Goal: Information Seeking & Learning: Learn about a topic

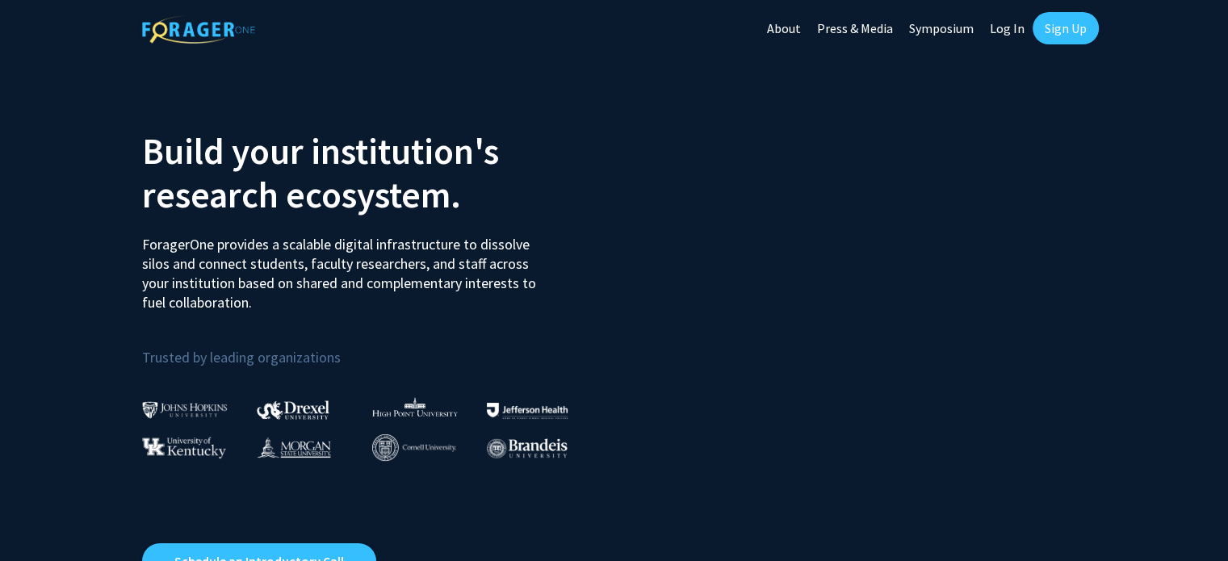
click at [997, 22] on link "Log In" at bounding box center [1006, 28] width 51 height 56
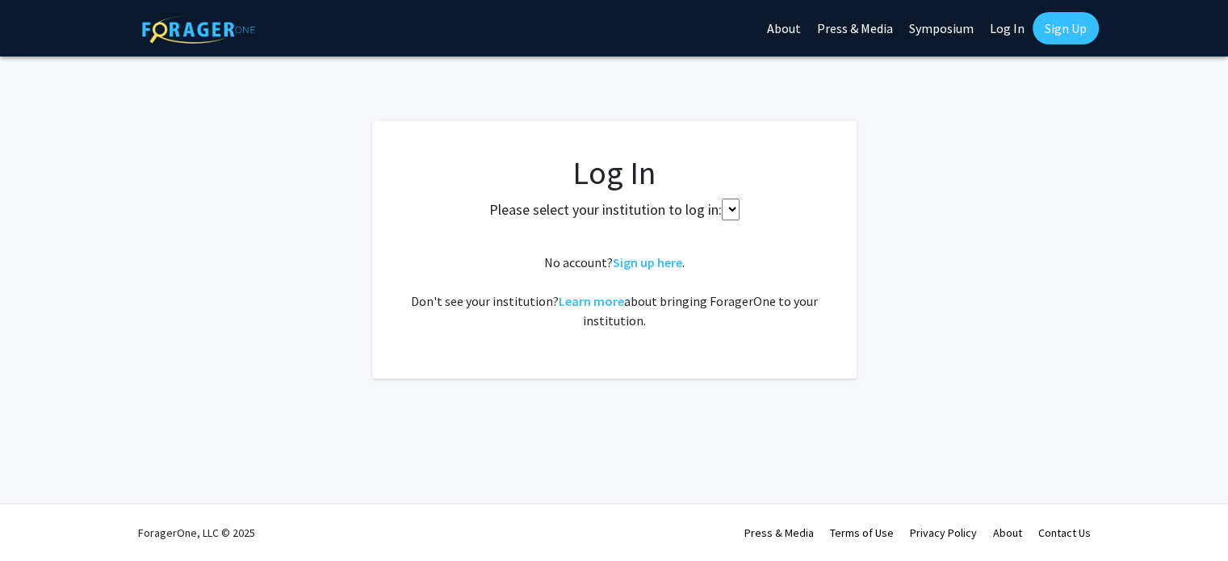
select select
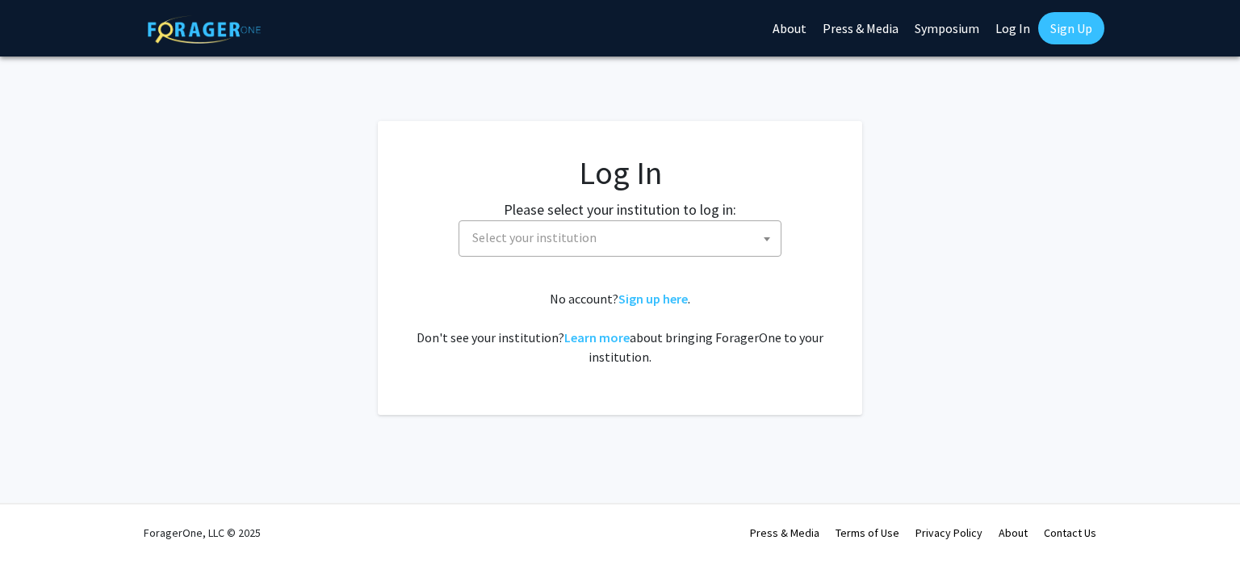
click at [550, 241] on span "Select your institution" at bounding box center [534, 237] width 124 height 16
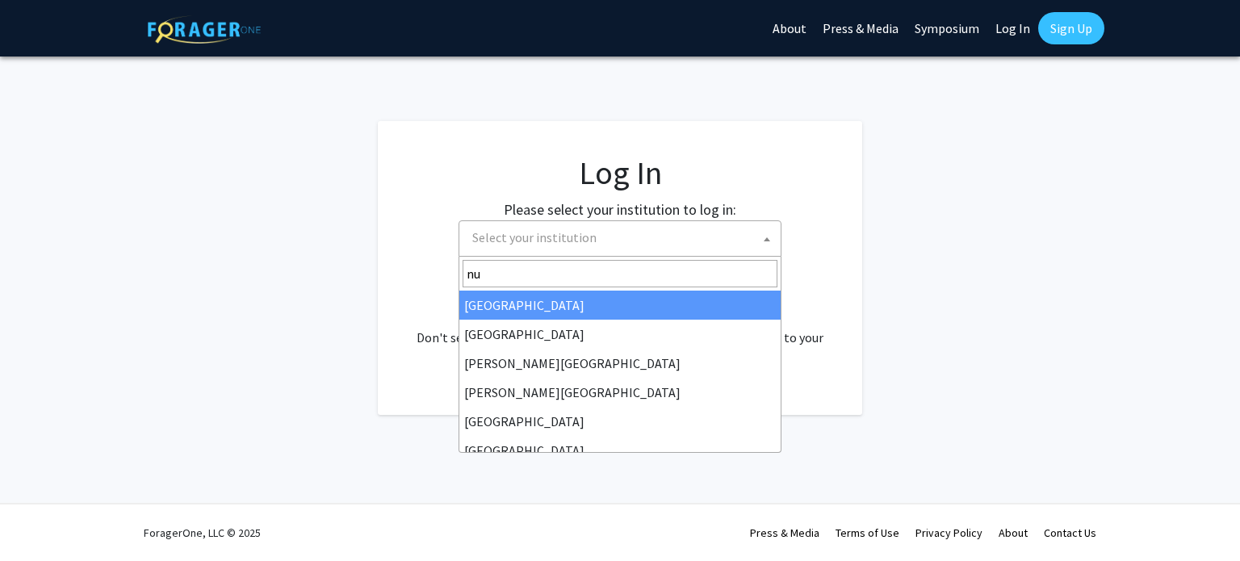
type input "n"
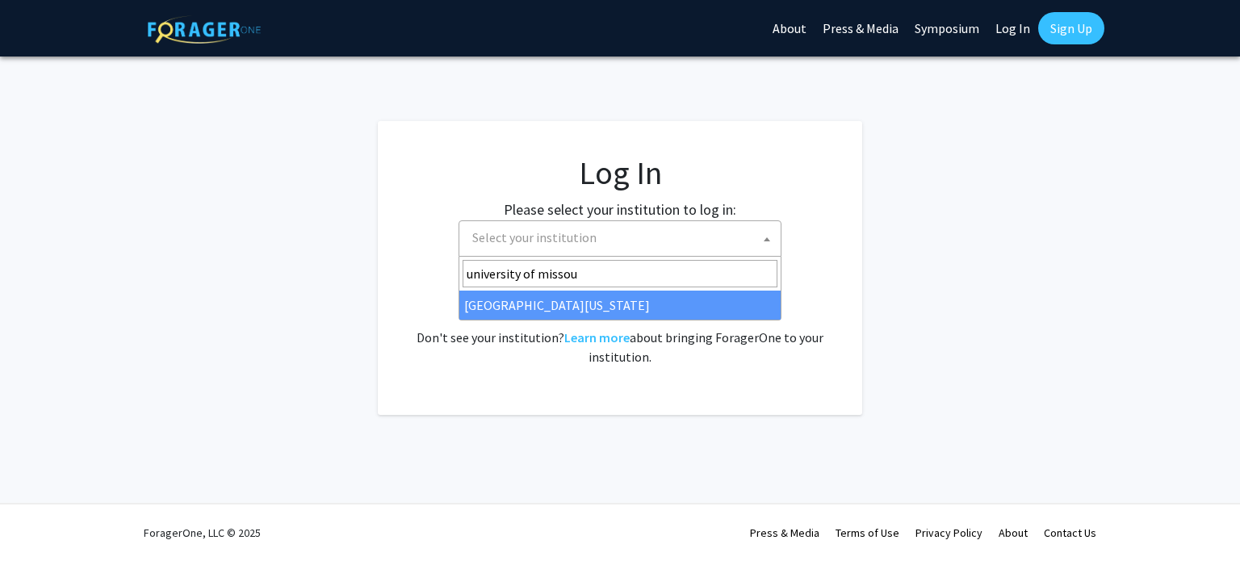
type input "university of missou"
select select "33"
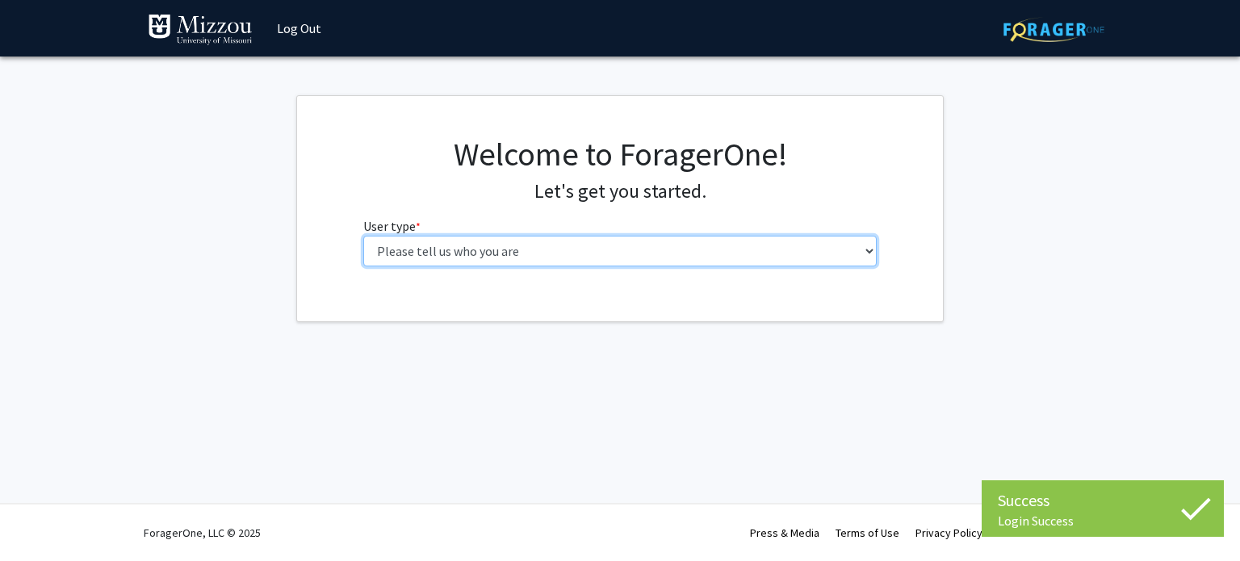
click at [659, 260] on select "Please tell us who you are Undergraduate Student Master's Student Doctoral Cand…" at bounding box center [620, 251] width 514 height 31
select select "1: undergrad"
click at [363, 236] on select "Please tell us who you are Undergraduate Student Master's Student Doctoral Cand…" at bounding box center [620, 251] width 514 height 31
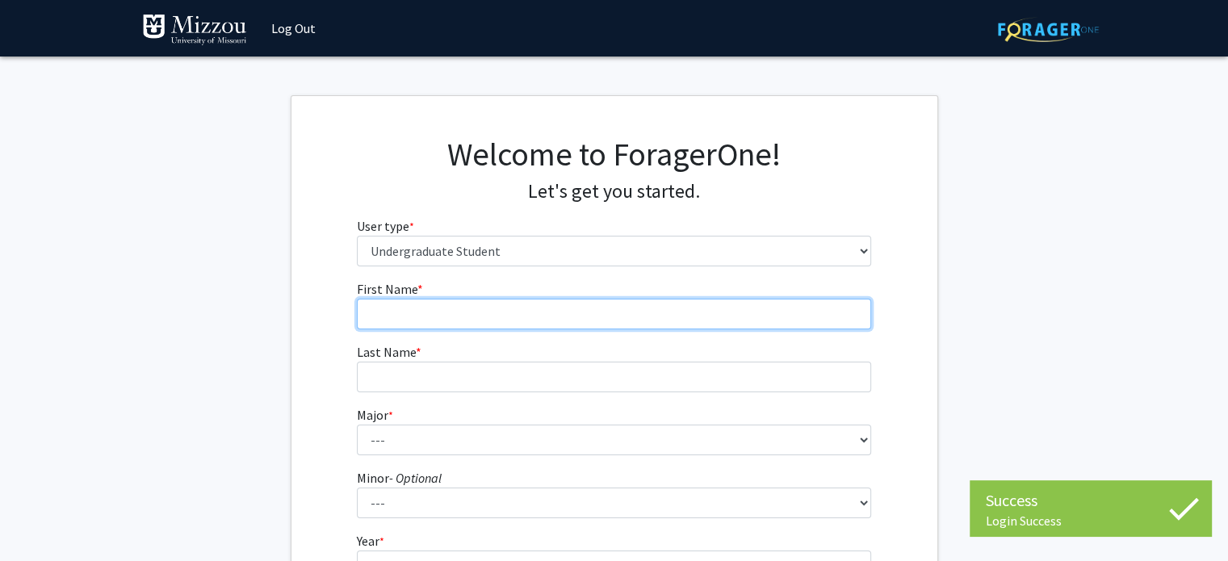
click at [604, 314] on input "First Name * required" at bounding box center [614, 314] width 514 height 31
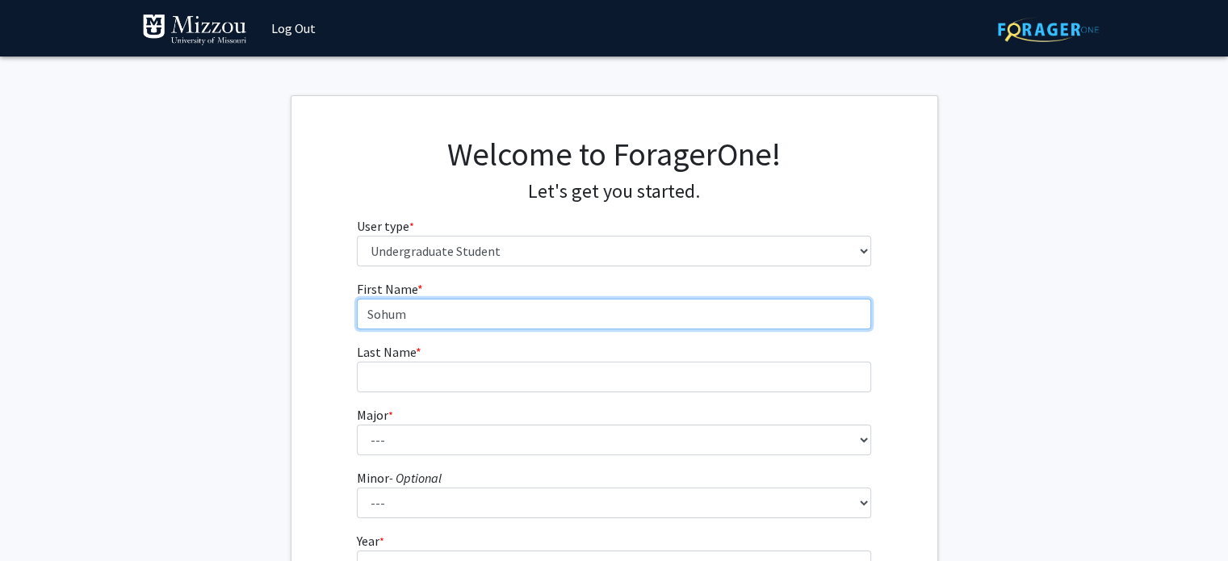
type input "Sohum"
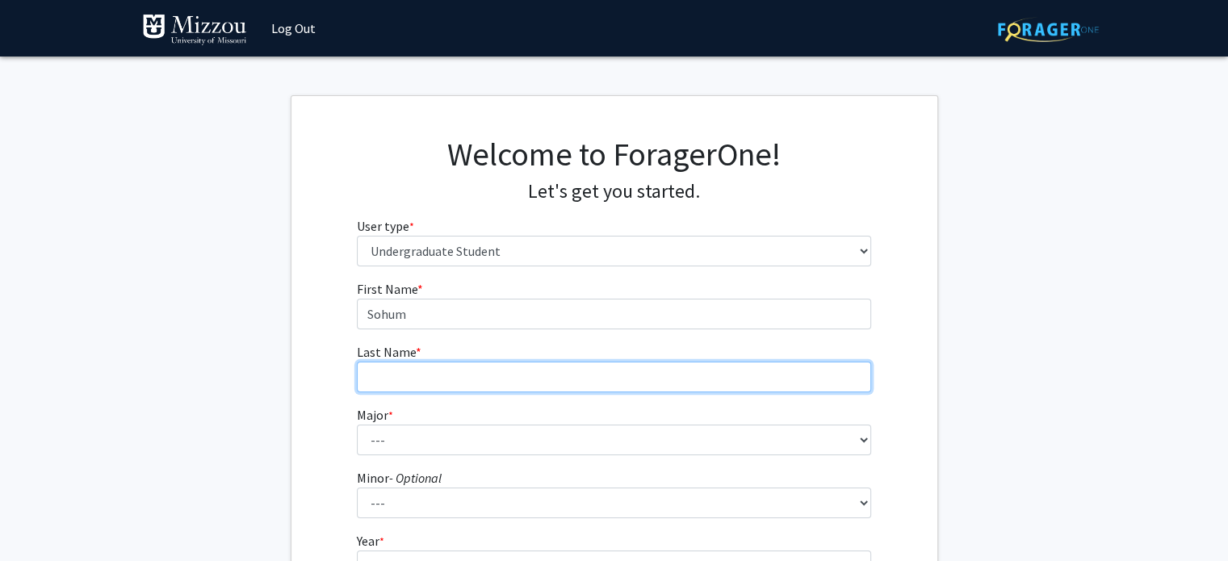
click at [539, 377] on input "Last Name * required" at bounding box center [614, 377] width 514 height 31
type input "Dua"
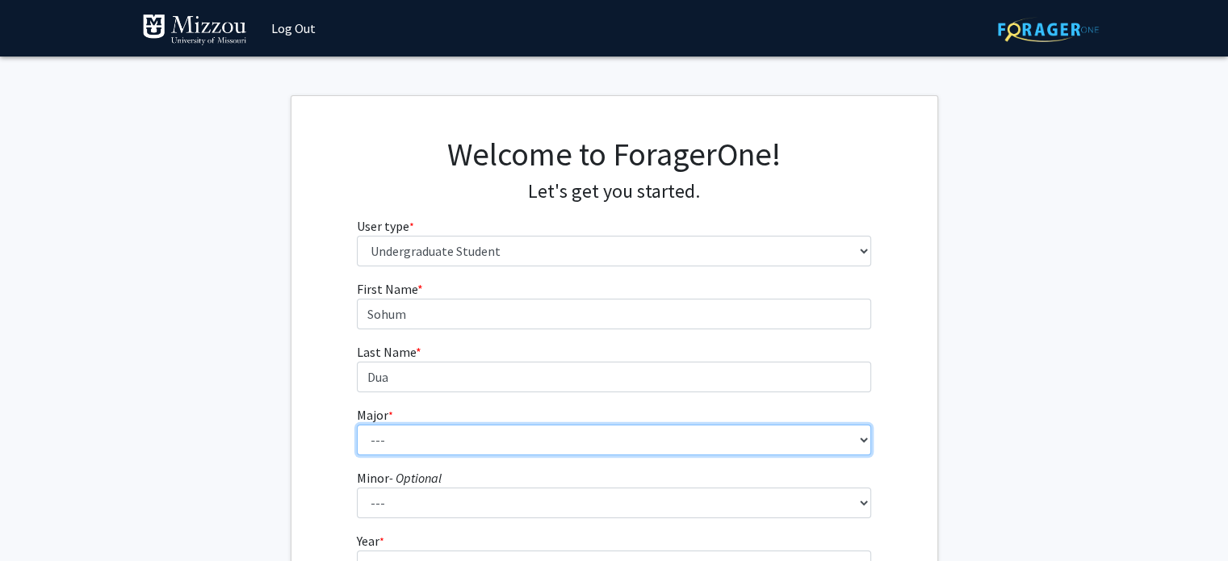
click at [445, 437] on select "--- Agribusiness Management Agricultural Education Agricultural Education: Comm…" at bounding box center [614, 440] width 514 height 31
select select "96: 2590"
click at [357, 425] on select "--- Agribusiness Management Agricultural Education Agricultural Education: Comm…" at bounding box center [614, 440] width 514 height 31
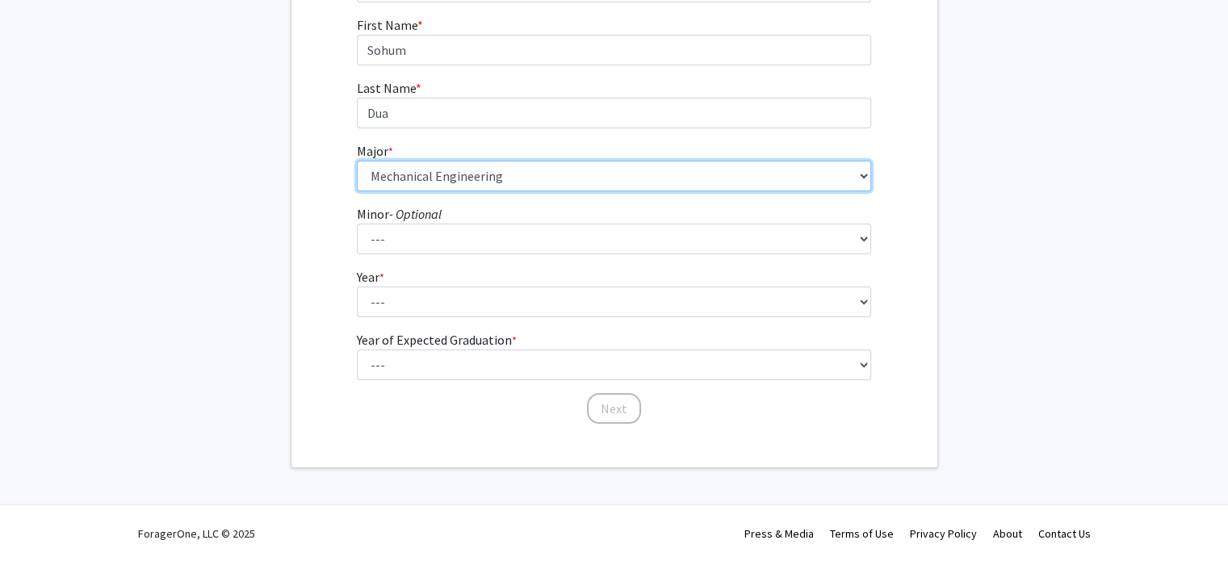
scroll to position [263, 0]
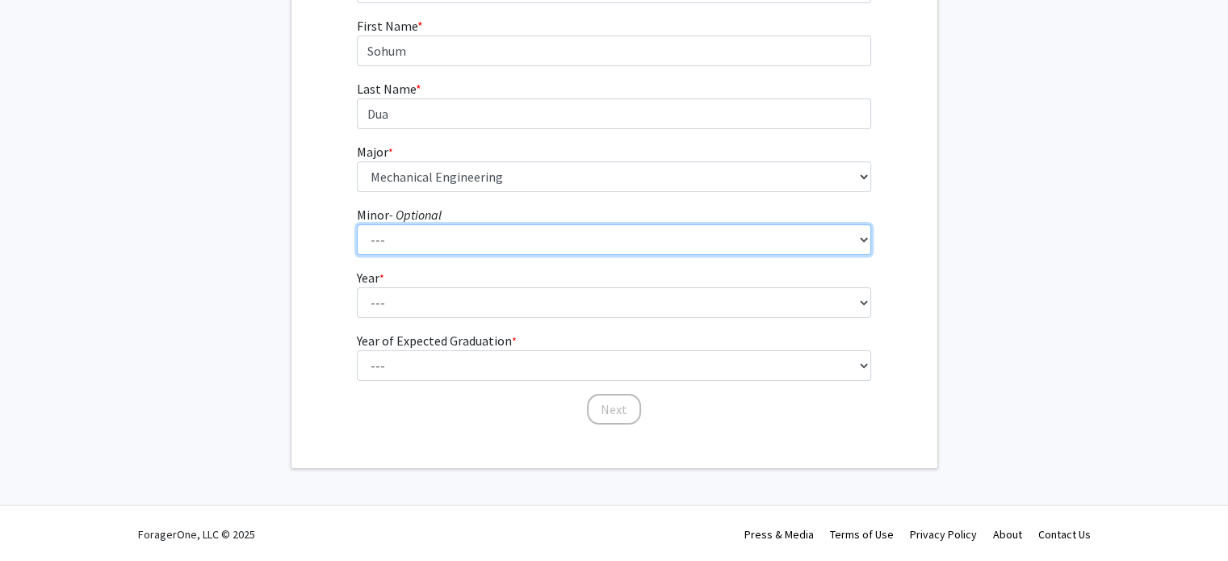
click at [444, 224] on select "--- Accountancy Aerospace Engineering Aerospace Studies Agribusiness Management…" at bounding box center [614, 239] width 514 height 31
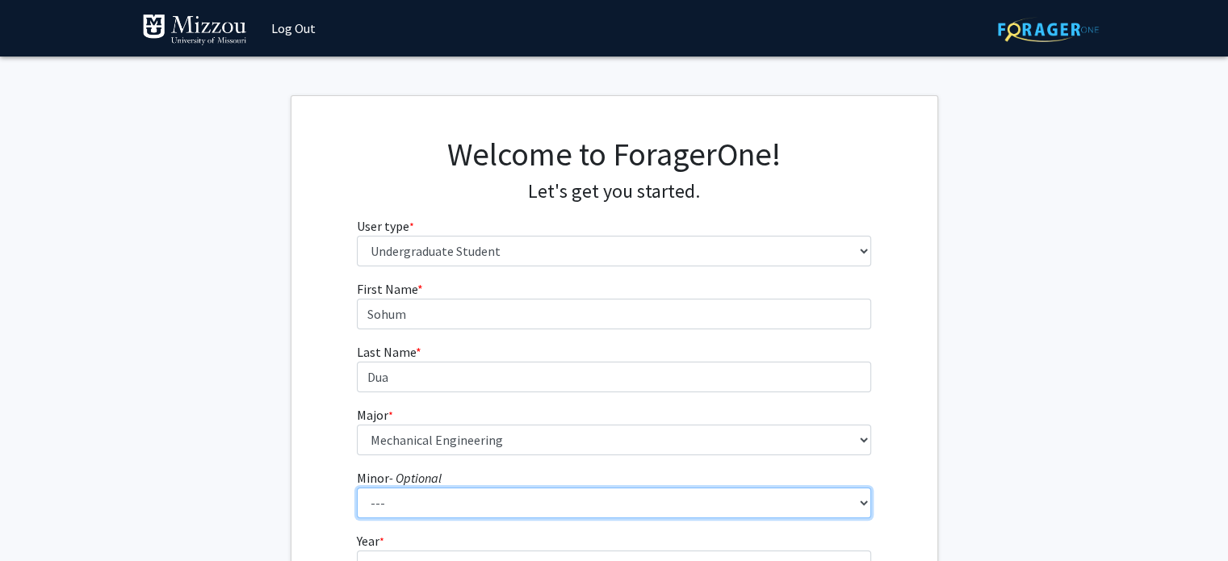
click at [515, 516] on select "--- Accountancy Aerospace Engineering Aerospace Studies Agribusiness Management…" at bounding box center [614, 503] width 514 height 31
select select "82: 2038"
click at [357, 488] on select "--- Accountancy Aerospace Engineering Aerospace Studies Agribusiness Management…" at bounding box center [614, 503] width 514 height 31
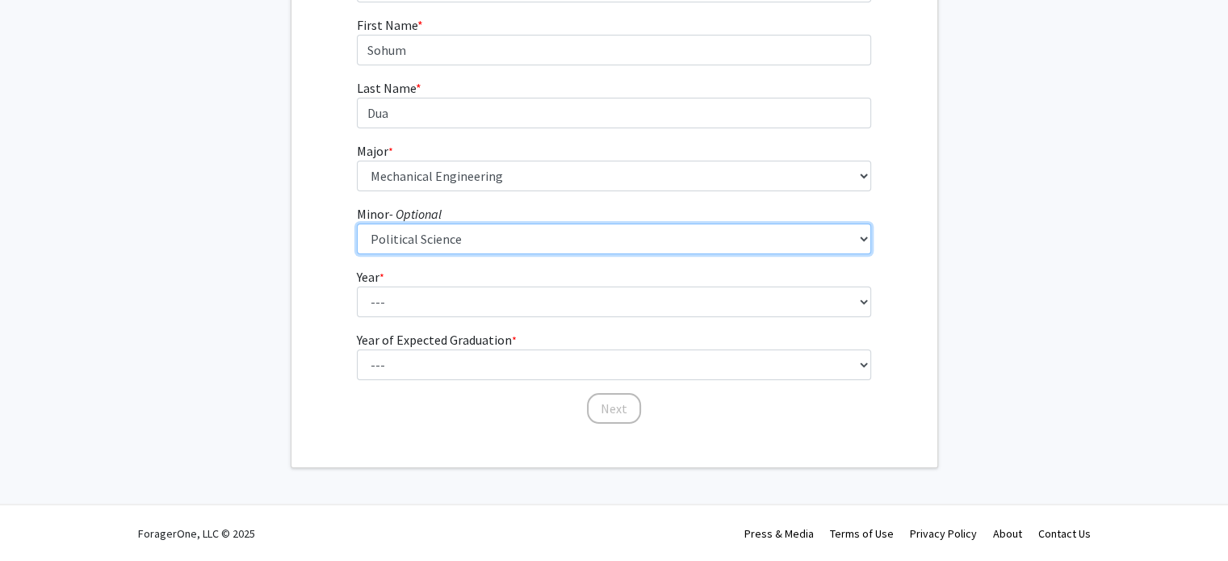
scroll to position [262, 0]
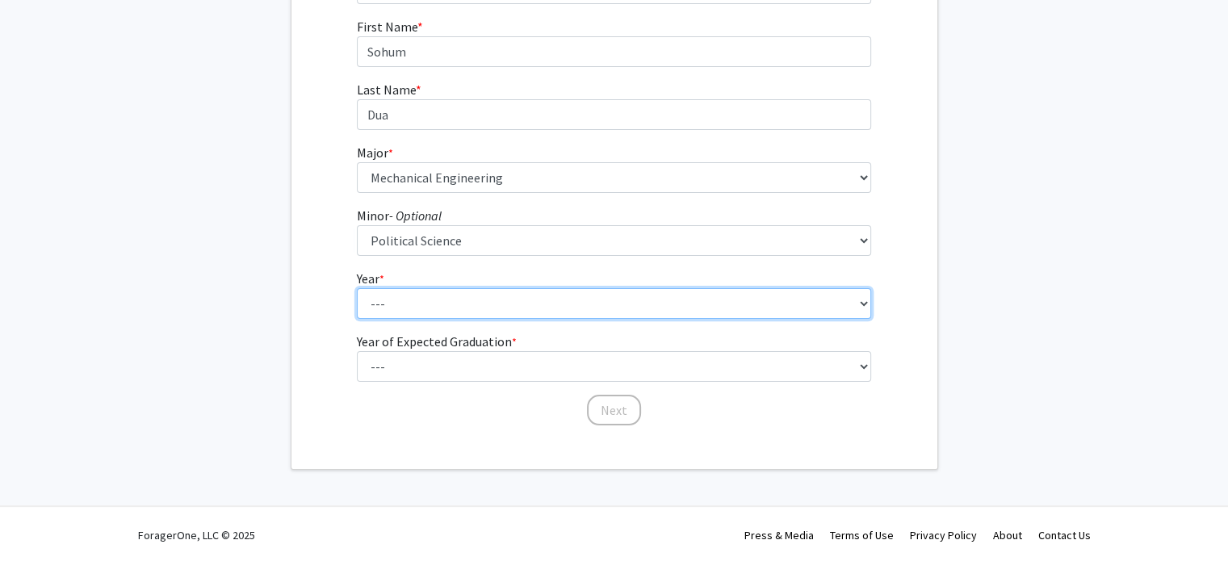
click at [387, 309] on select "--- First-year Sophomore Junior Senior Postbaccalaureate Certificate" at bounding box center [614, 303] width 514 height 31
select select "1: first-year"
click at [357, 288] on select "--- First-year Sophomore Junior Senior Postbaccalaureate Certificate" at bounding box center [614, 303] width 514 height 31
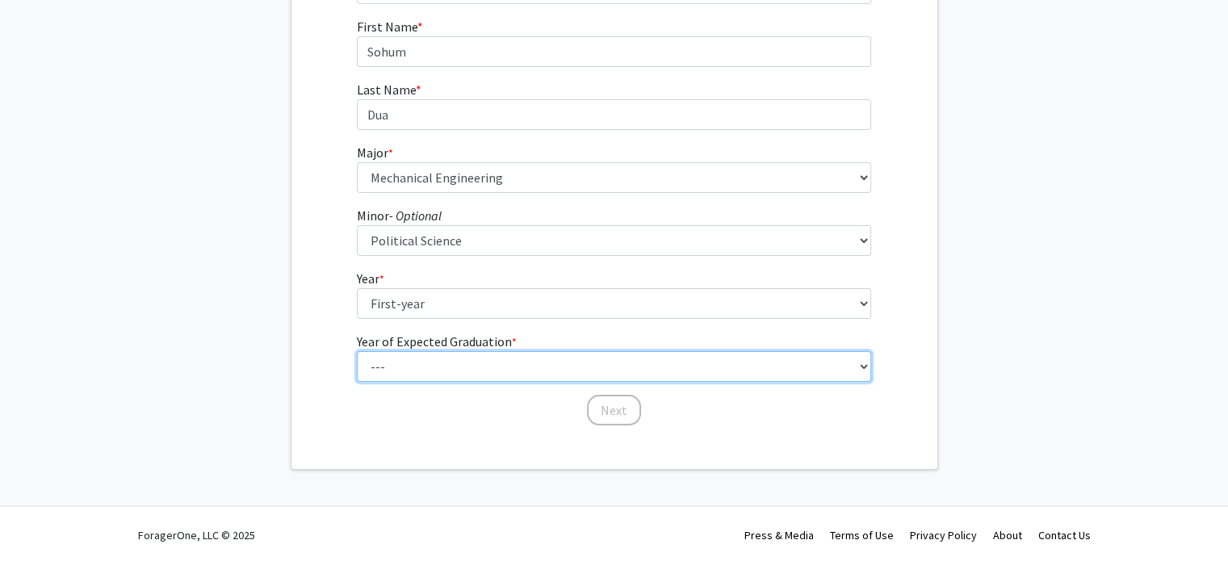
click at [403, 367] on select "--- 2025 2026 2027 2028 2029 2030 2031 2032 2033 2034" at bounding box center [614, 366] width 514 height 31
select select "5: 2029"
click at [357, 351] on select "--- 2025 2026 2027 2028 2029 2030 2031 2032 2033 2034" at bounding box center [614, 366] width 514 height 31
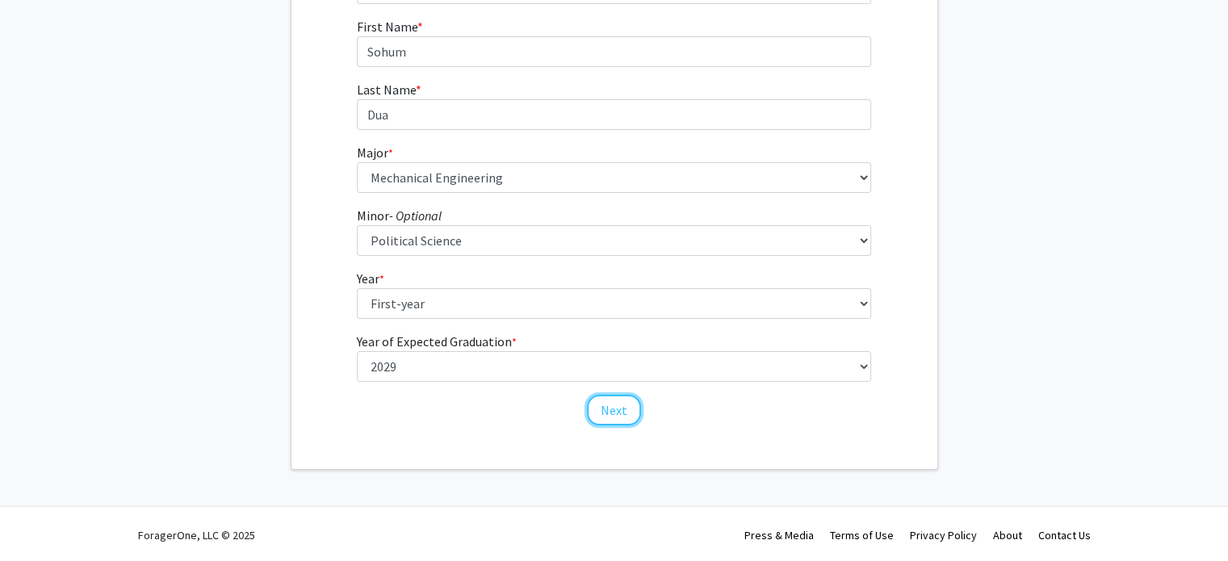
click at [617, 418] on button "Next" at bounding box center [614, 410] width 54 height 31
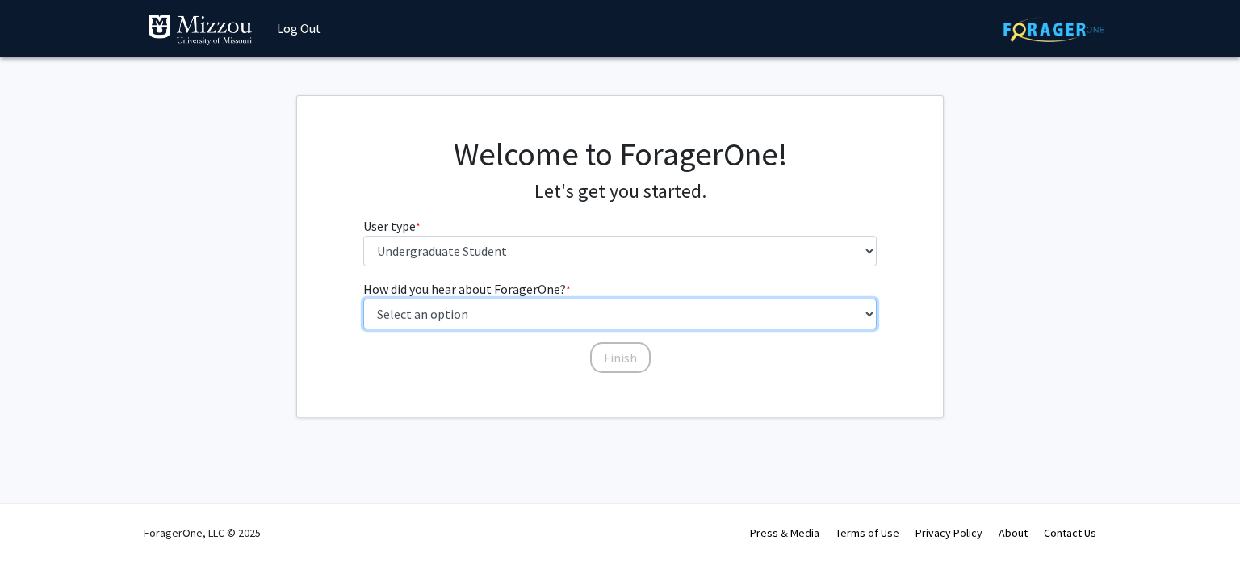
click at [495, 308] on select "Select an option Peer/student recommendation Faculty/staff recommendation Unive…" at bounding box center [620, 314] width 514 height 31
select select "2: faculty_recommendation"
click at [363, 299] on select "Select an option Peer/student recommendation Faculty/staff recommendation Unive…" at bounding box center [620, 314] width 514 height 31
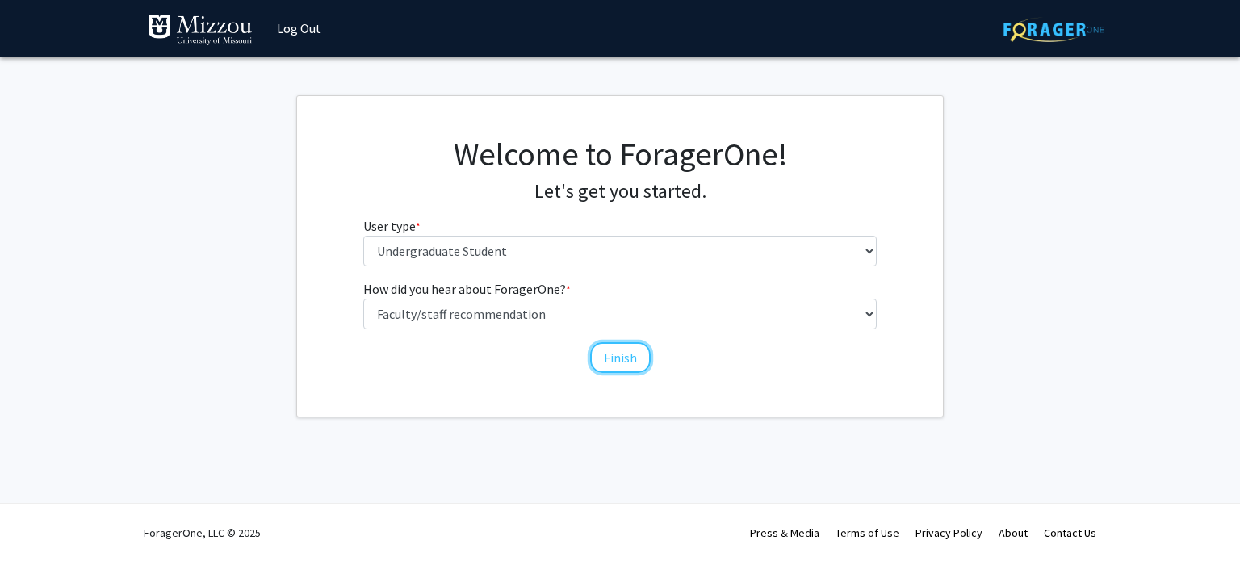
click at [626, 363] on button "Finish" at bounding box center [620, 357] width 61 height 31
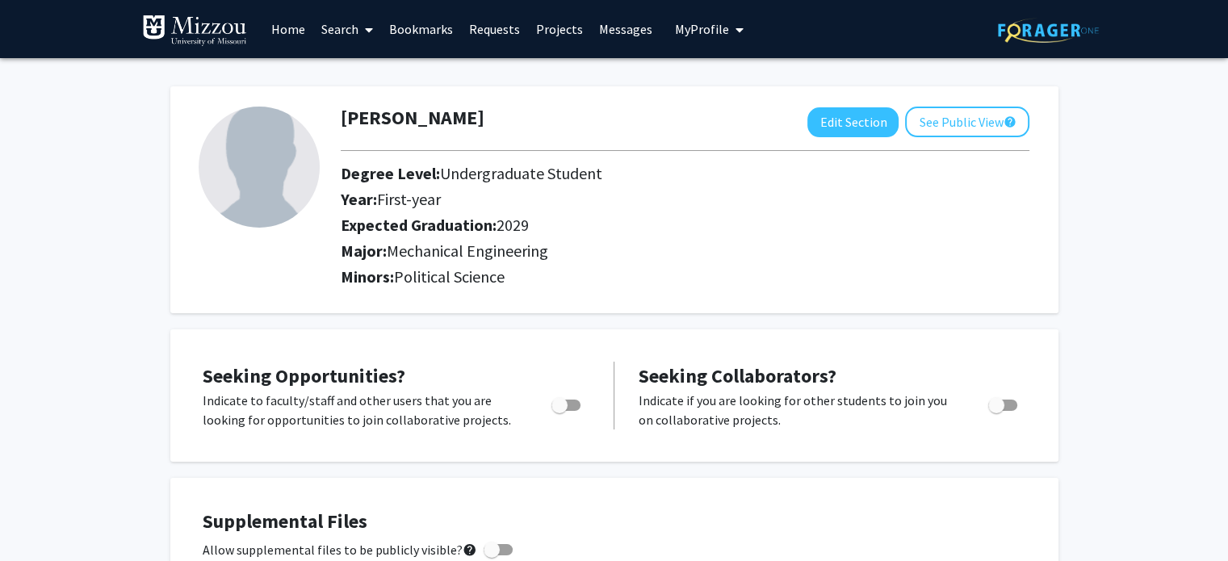
click at [538, 32] on link "Projects" at bounding box center [559, 29] width 63 height 56
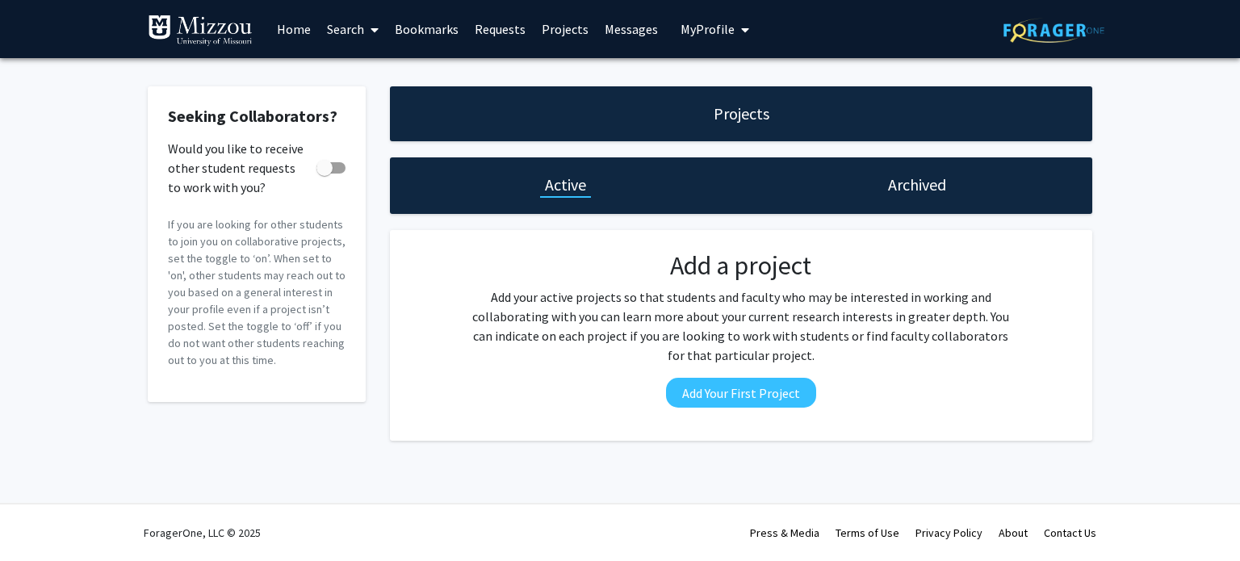
click at [345, 27] on link "Search" at bounding box center [353, 29] width 68 height 56
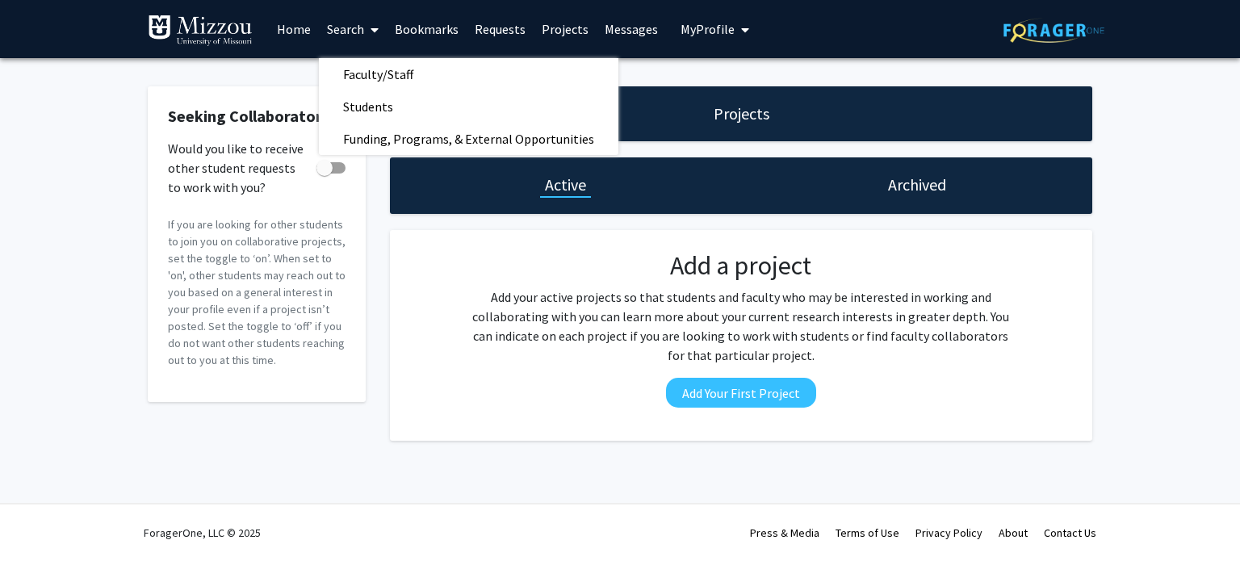
click at [383, 67] on span "Faculty/Staff" at bounding box center [378, 74] width 119 height 32
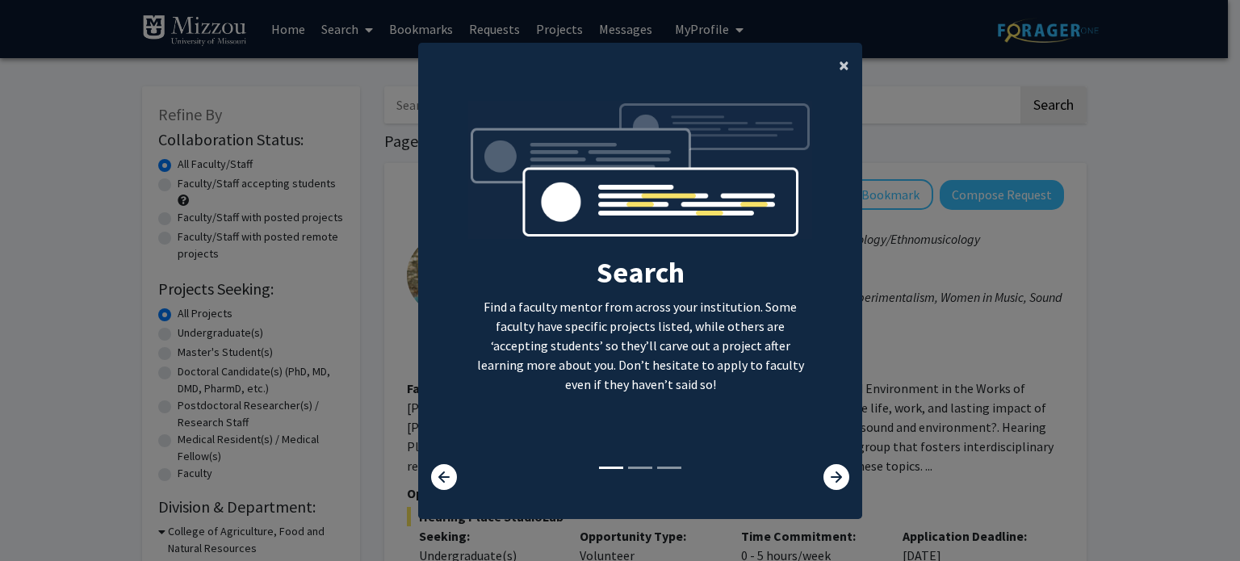
click at [839, 66] on span "×" at bounding box center [844, 64] width 10 height 25
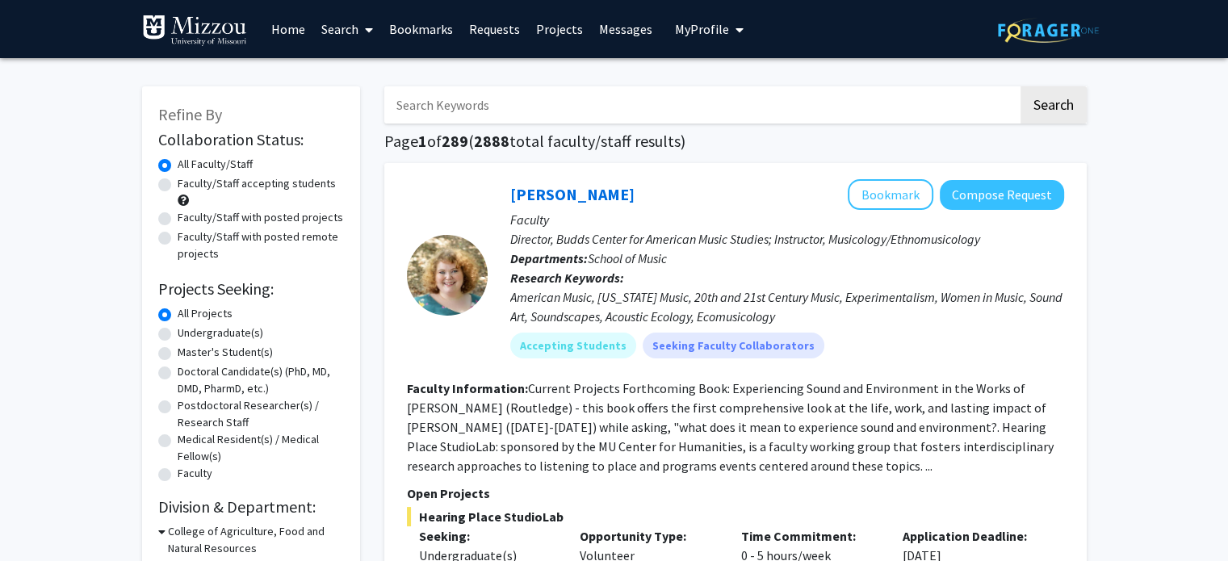
click at [178, 333] on label "Undergraduate(s)" at bounding box center [221, 332] width 86 height 17
click at [178, 333] on input "Undergraduate(s)" at bounding box center [183, 329] width 10 height 10
radio input "true"
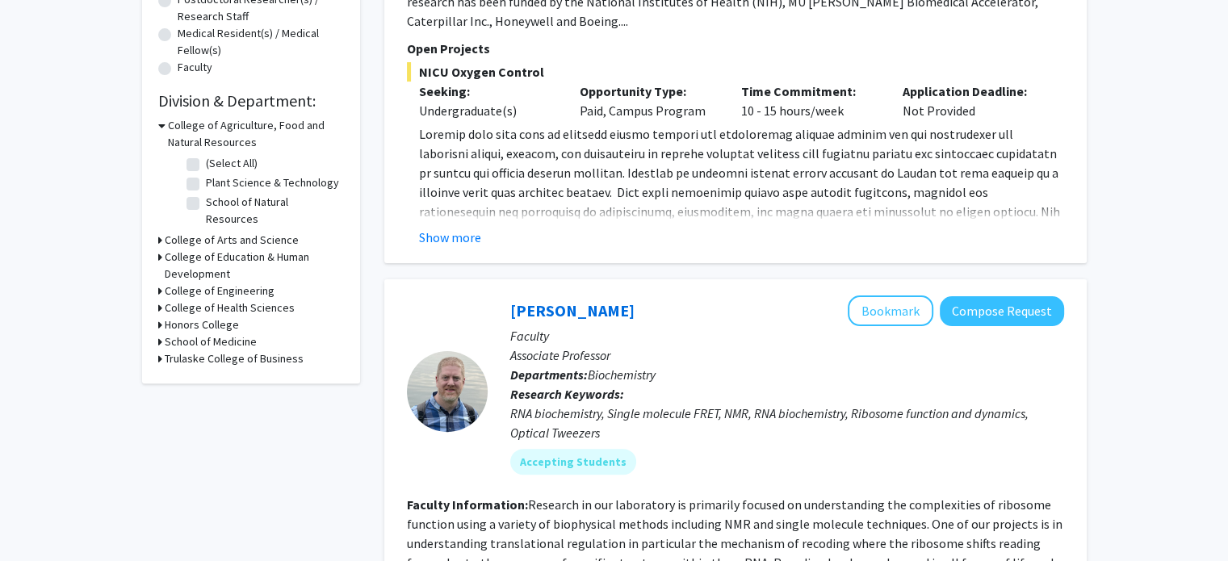
scroll to position [405, 0]
click at [472, 241] on button "Show more" at bounding box center [450, 237] width 62 height 19
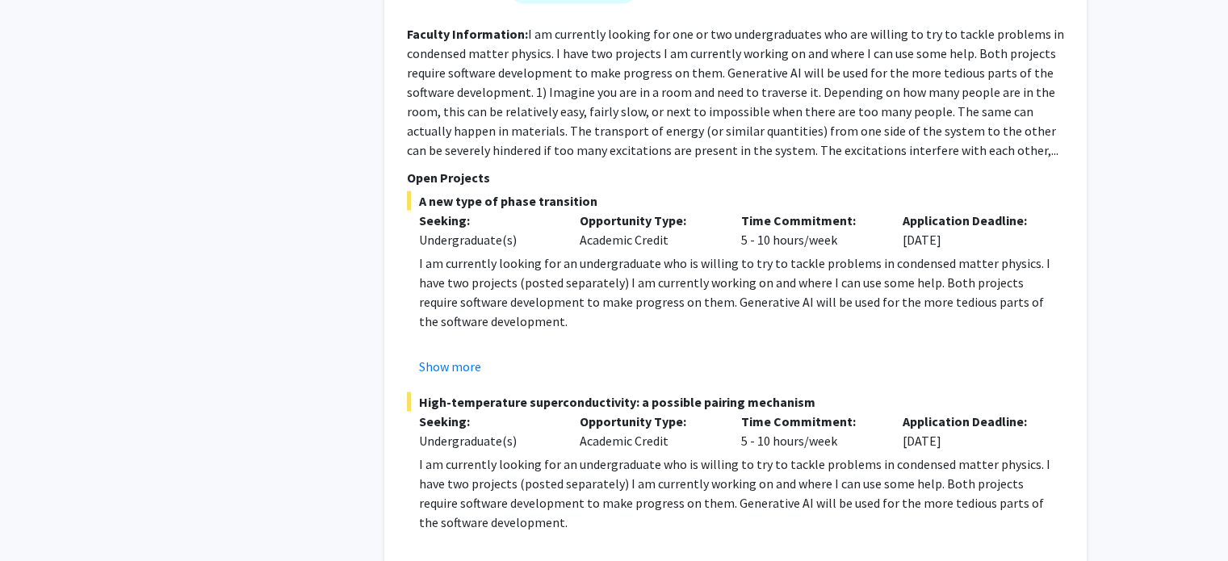
scroll to position [3094, 0]
click at [439, 356] on button "Show more" at bounding box center [450, 365] width 62 height 19
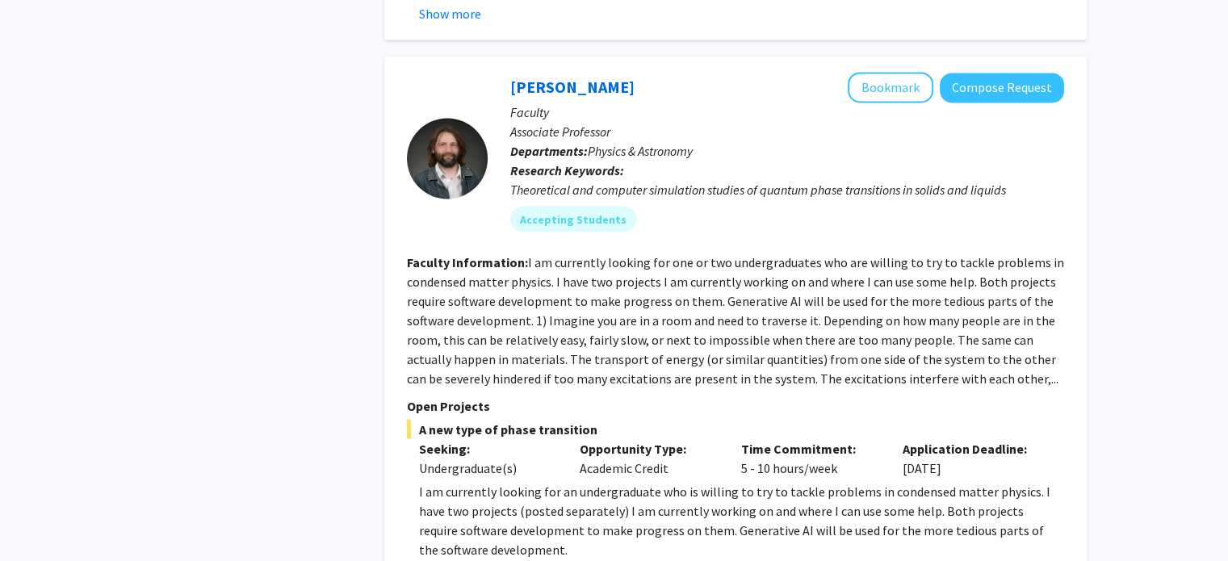
scroll to position [2861, 0]
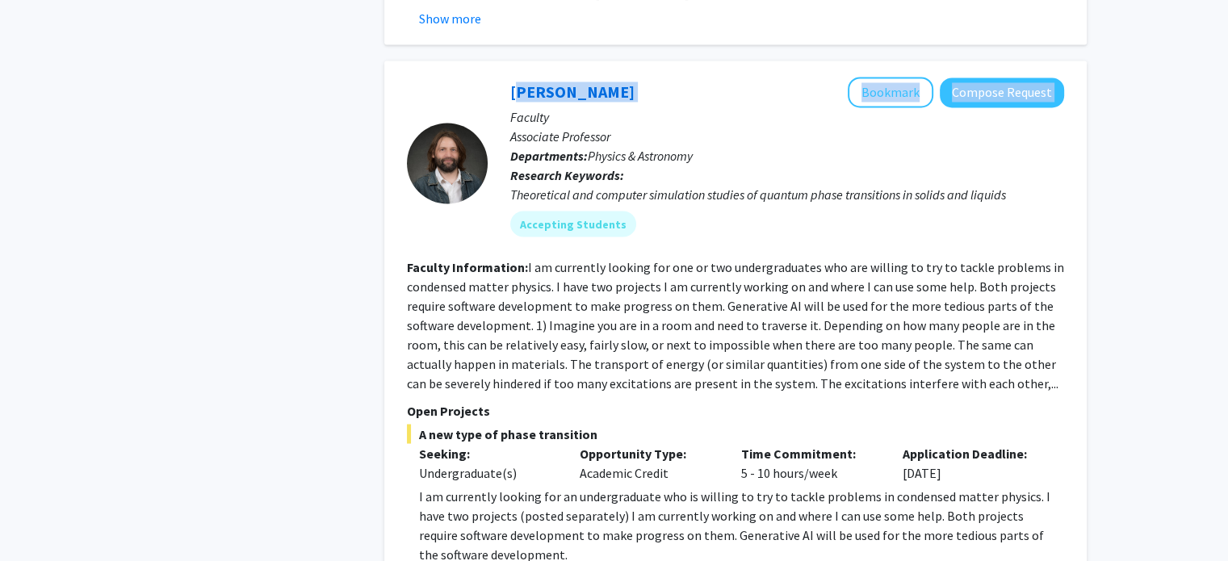
drag, startPoint x: 500, startPoint y: 48, endPoint x: 662, endPoint y: 54, distance: 161.5
click at [662, 77] on div "[PERSON_NAME] Bookmark Compose Request Faculty Associate Professor Departments:…" at bounding box center [776, 163] width 576 height 172
click at [653, 77] on div "[PERSON_NAME] Bookmark Compose Request" at bounding box center [787, 92] width 554 height 31
drag, startPoint x: 652, startPoint y: 52, endPoint x: 510, endPoint y: 54, distance: 142.1
click at [510, 77] on div "[PERSON_NAME] Bookmark Compose Request" at bounding box center [787, 92] width 554 height 31
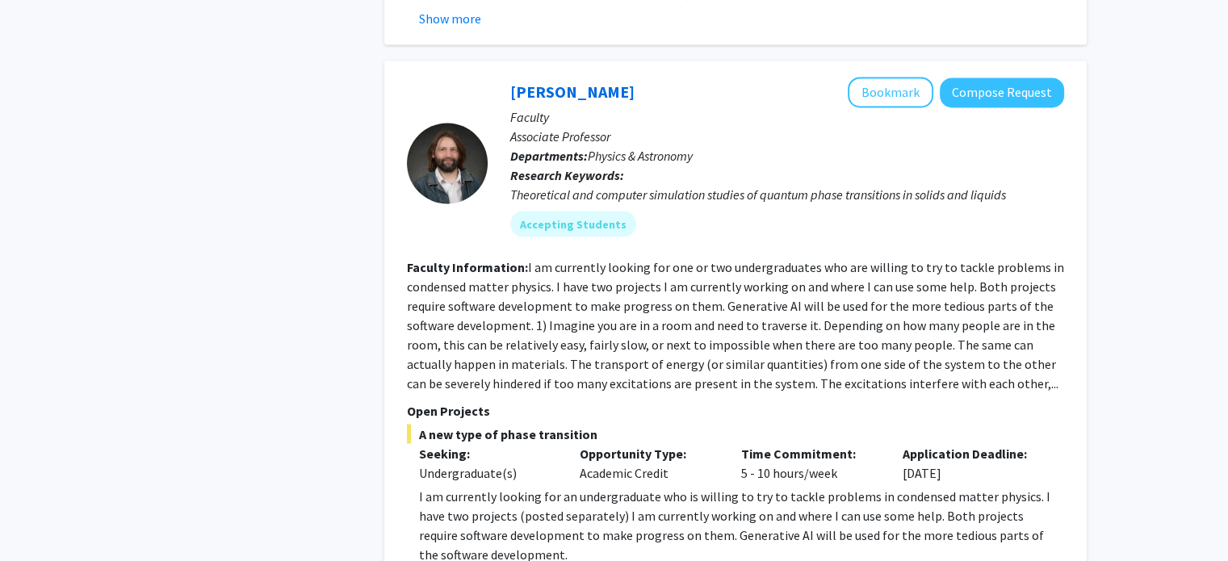
copy link "[PERSON_NAME]"
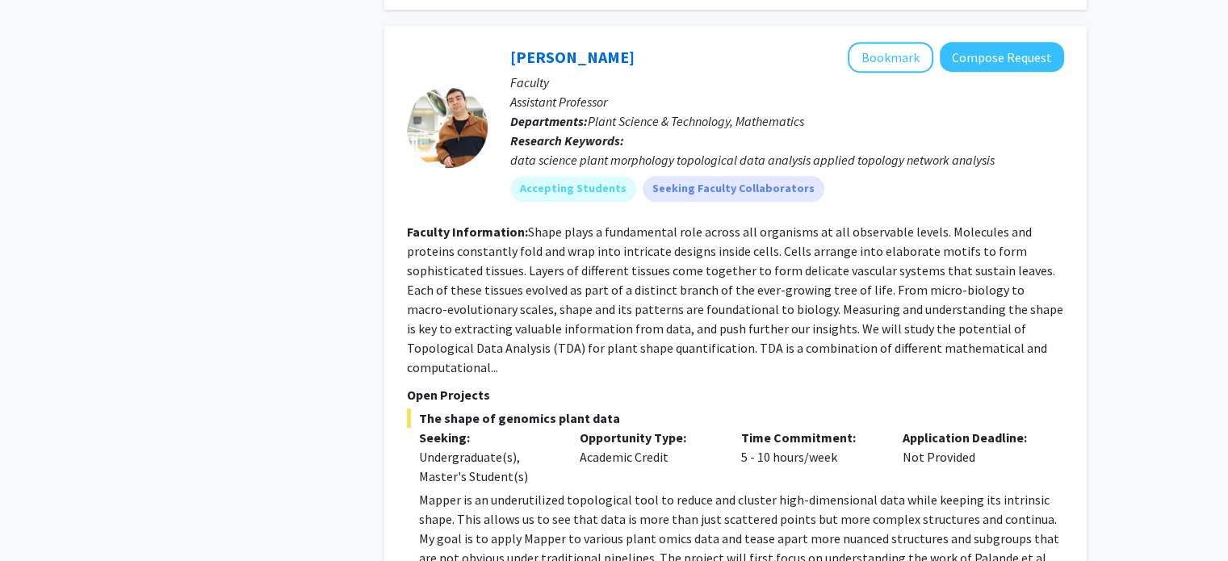
scroll to position [7600, 0]
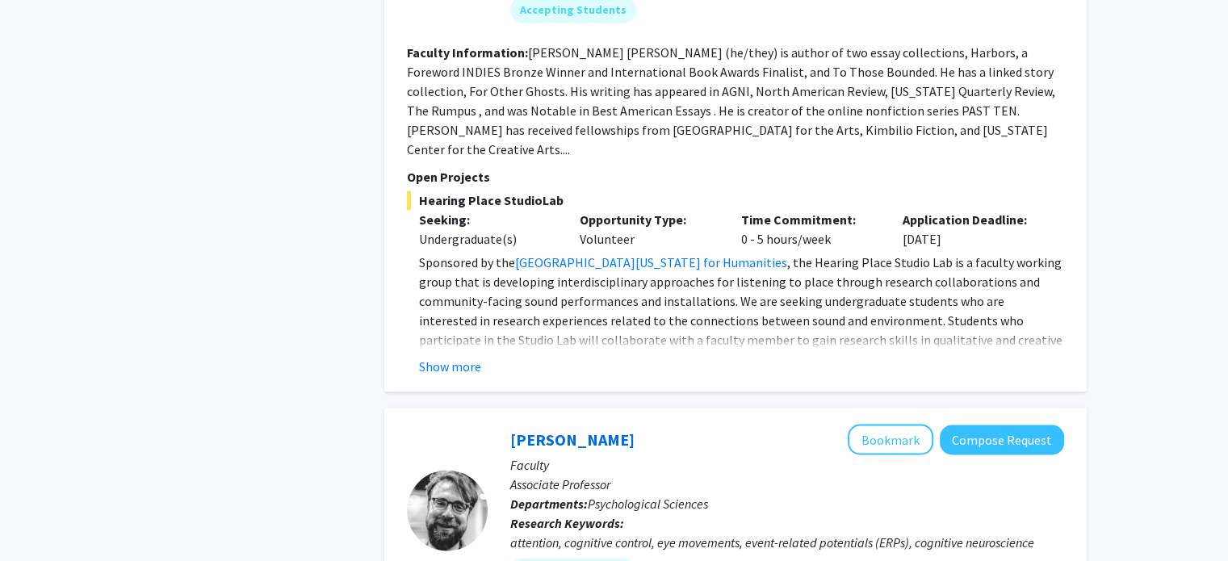
scroll to position [2702, 0]
click at [471, 356] on button "Show more" at bounding box center [450, 365] width 62 height 19
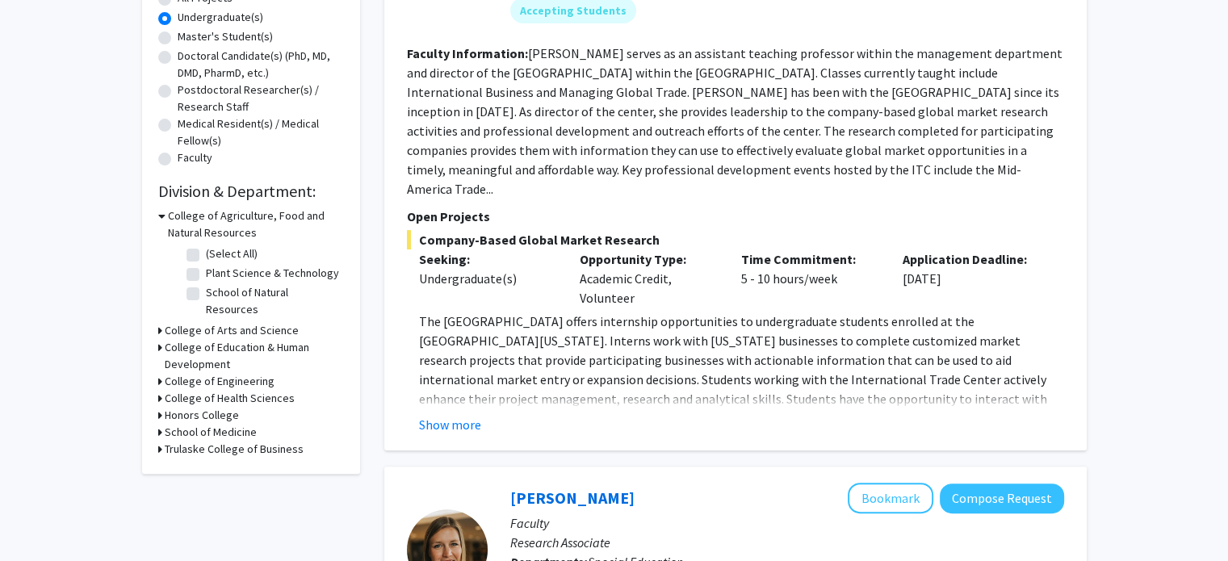
scroll to position [316, 0]
click at [186, 372] on h3 "College of Engineering" at bounding box center [220, 380] width 110 height 17
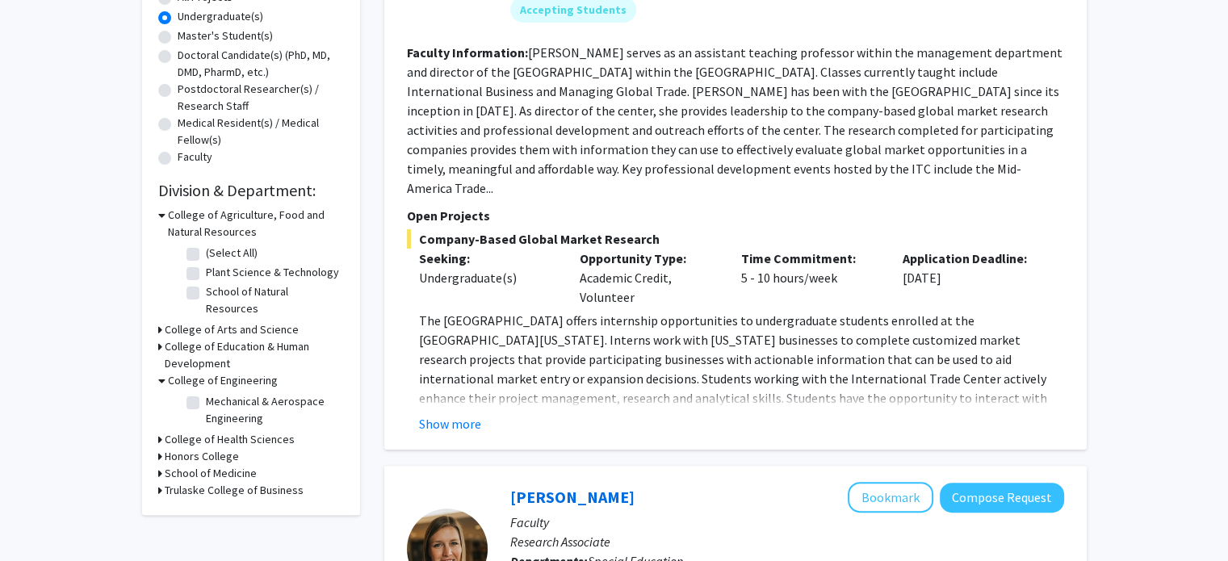
click at [206, 393] on label "Mechanical & Aerospace Engineering" at bounding box center [273, 410] width 134 height 34
click at [206, 393] on input "Mechanical & Aerospace Engineering" at bounding box center [211, 398] width 10 height 10
checkbox input "true"
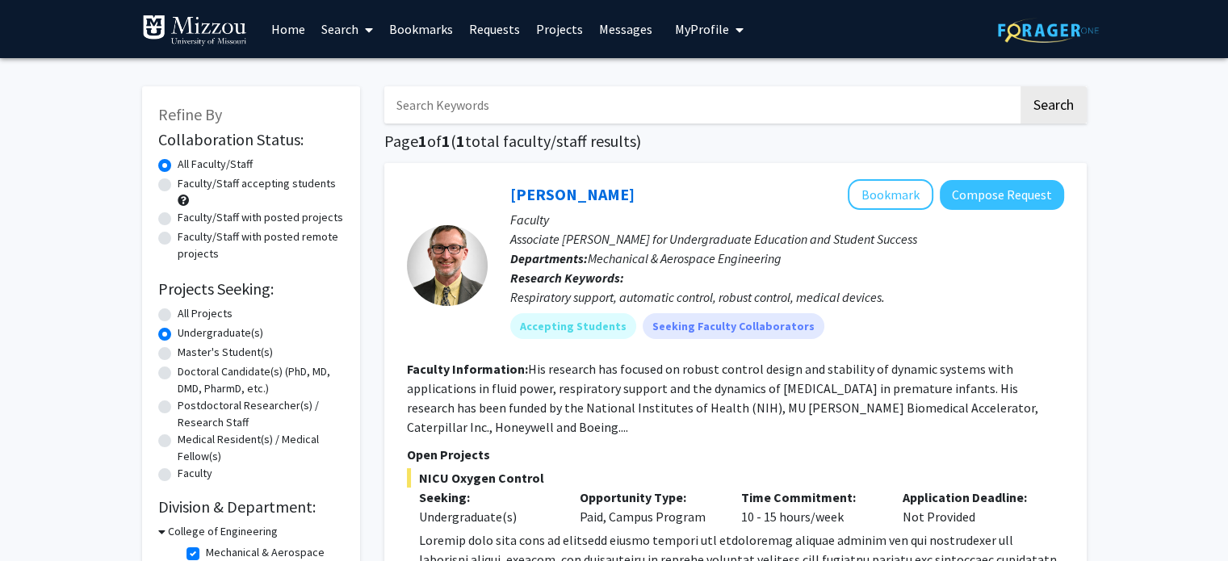
click at [178, 312] on label "All Projects" at bounding box center [205, 313] width 55 height 17
click at [178, 312] on input "All Projects" at bounding box center [183, 310] width 10 height 10
radio input "true"
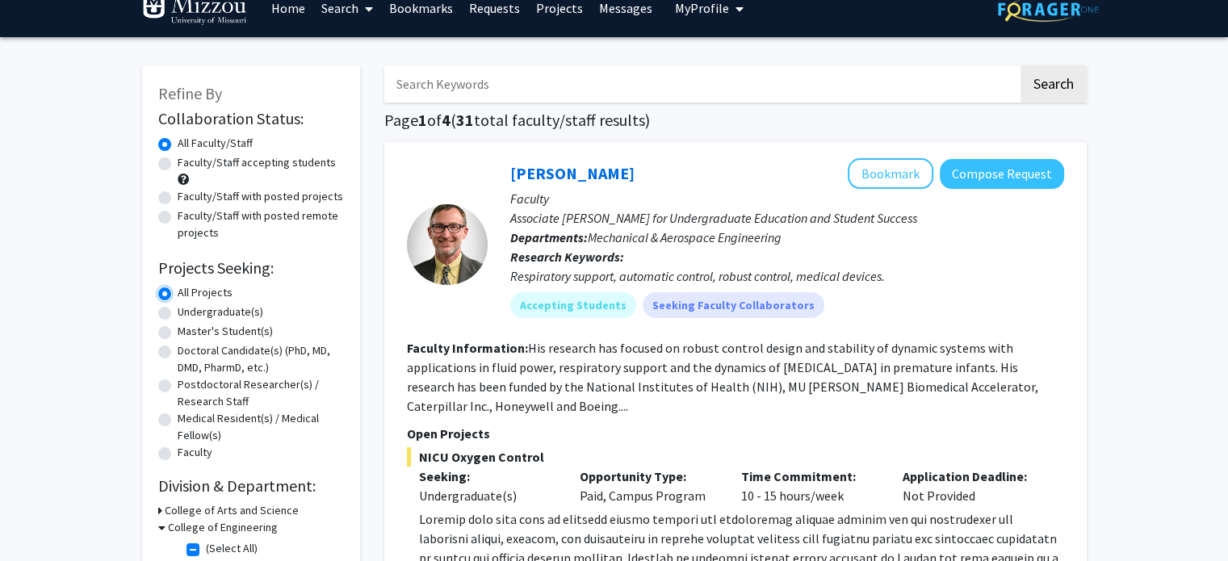
scroll to position [23, 0]
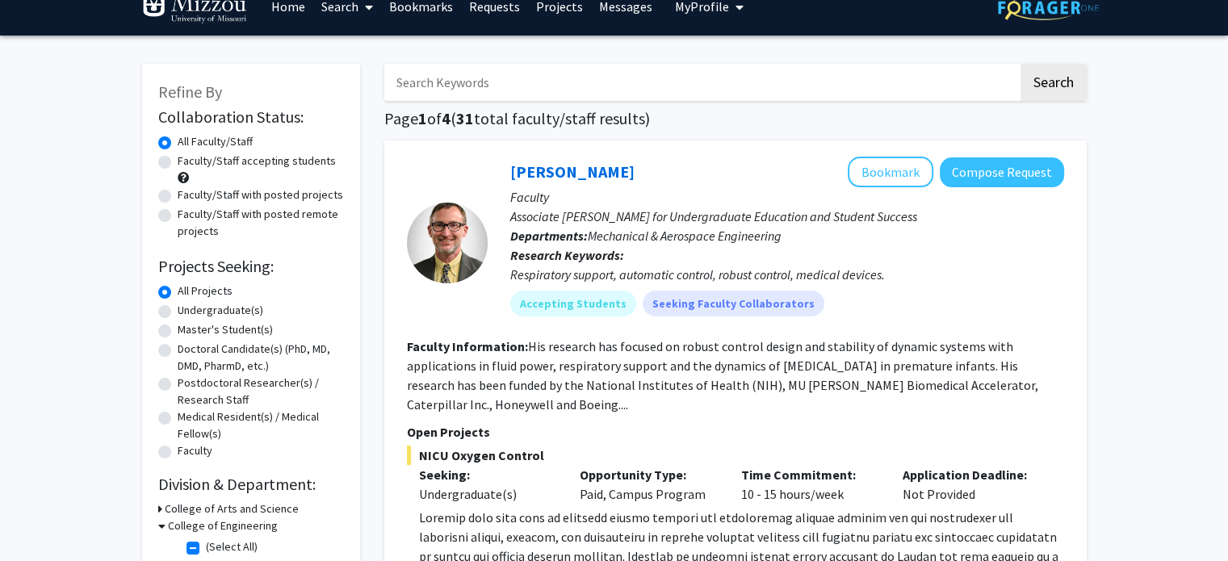
click at [178, 308] on label "Undergraduate(s)" at bounding box center [221, 310] width 86 height 17
click at [178, 308] on input "Undergraduate(s)" at bounding box center [183, 307] width 10 height 10
radio input "true"
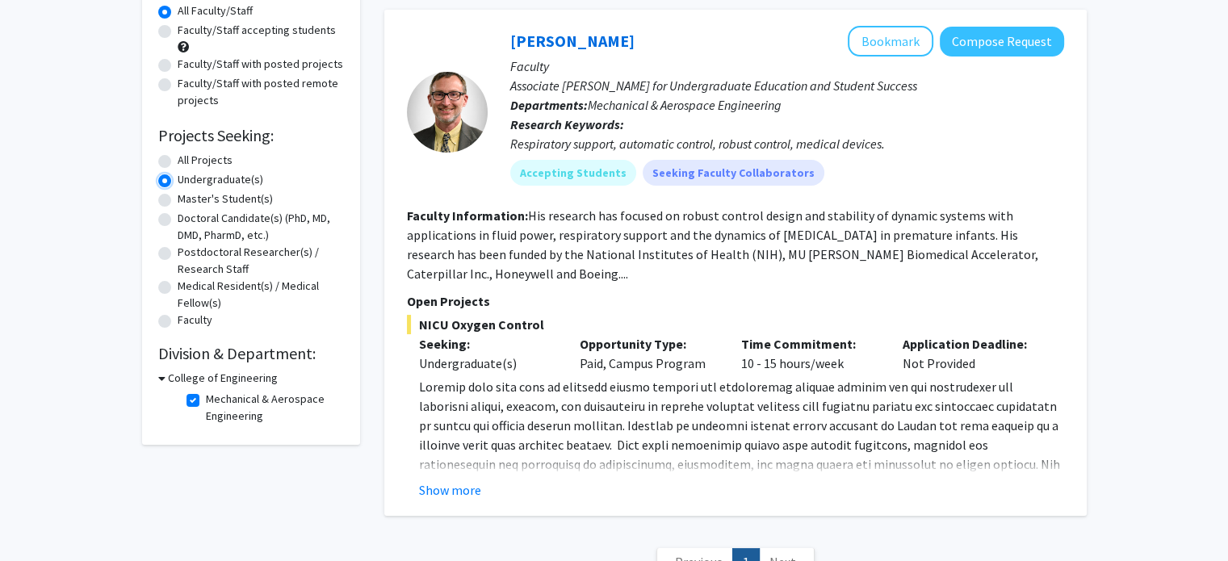
scroll to position [152, 0]
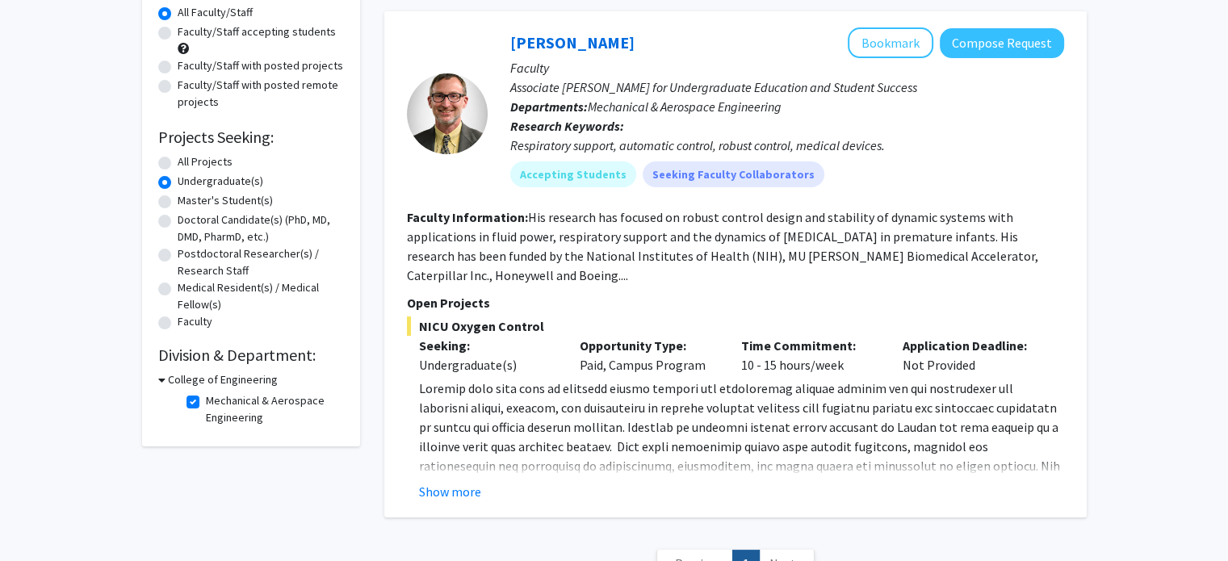
click at [206, 403] on label "Mechanical & Aerospace Engineering" at bounding box center [273, 409] width 134 height 34
click at [206, 403] on input "Mechanical & Aerospace Engineering" at bounding box center [211, 397] width 10 height 10
checkbox input "false"
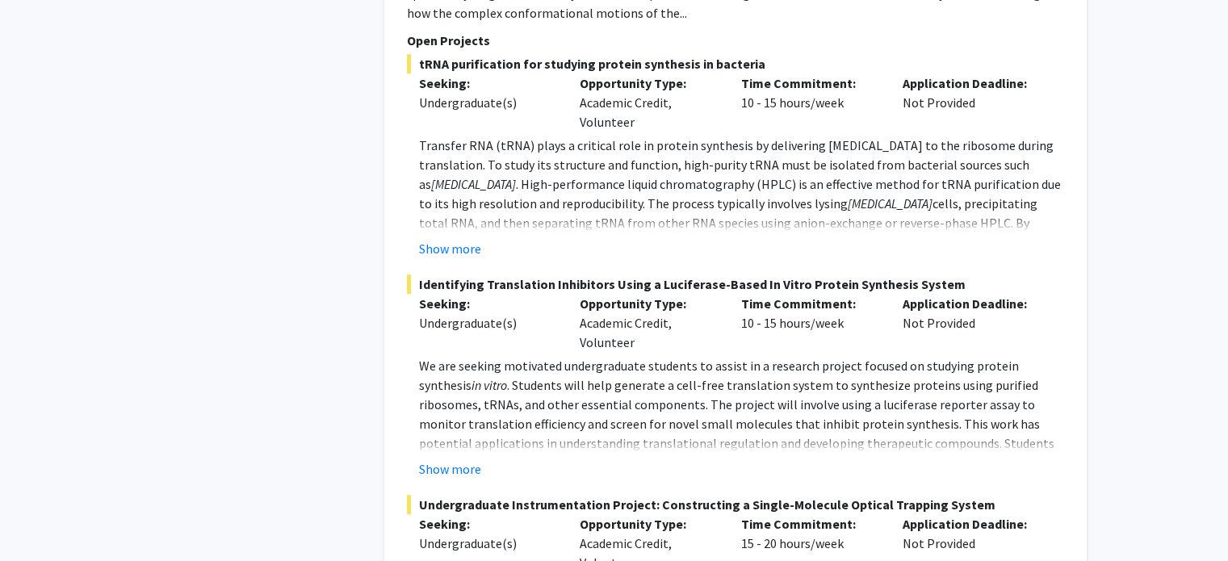
scroll to position [1033, 0]
click at [467, 239] on button "Show more" at bounding box center [450, 248] width 62 height 19
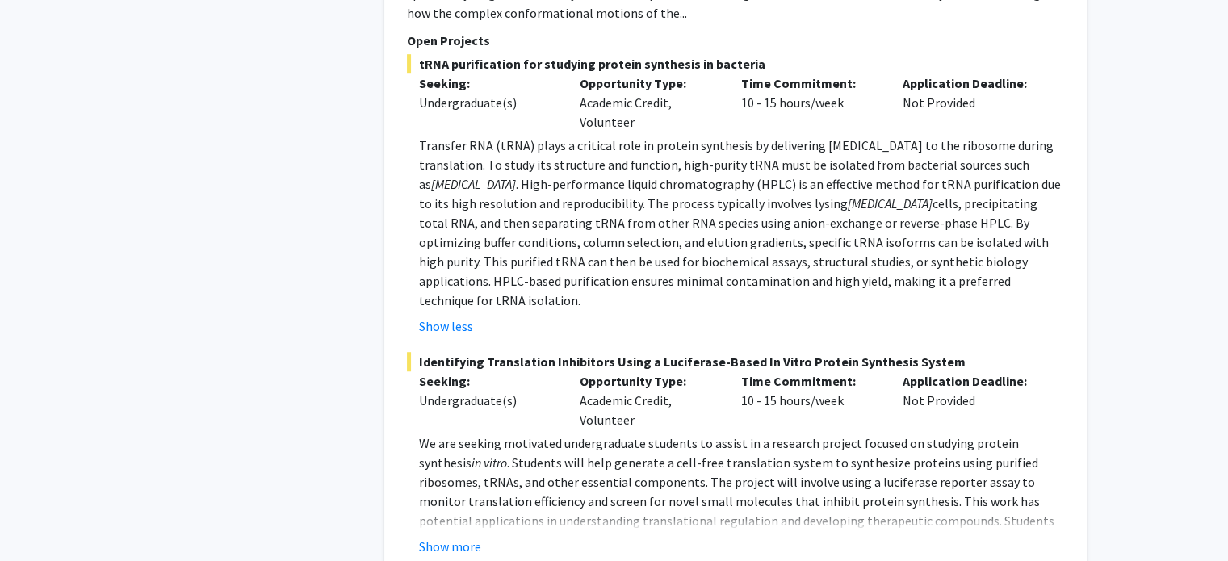
click at [467, 228] on span "cells, precipitating total RNA, and then separating tRNA from other RNA species…" at bounding box center [734, 251] width 630 height 113
click at [601, 316] on div "Show less" at bounding box center [741, 325] width 645 height 19
click at [429, 54] on span "tRNA purification for studying protein synthesis in bacteria" at bounding box center [735, 63] width 657 height 19
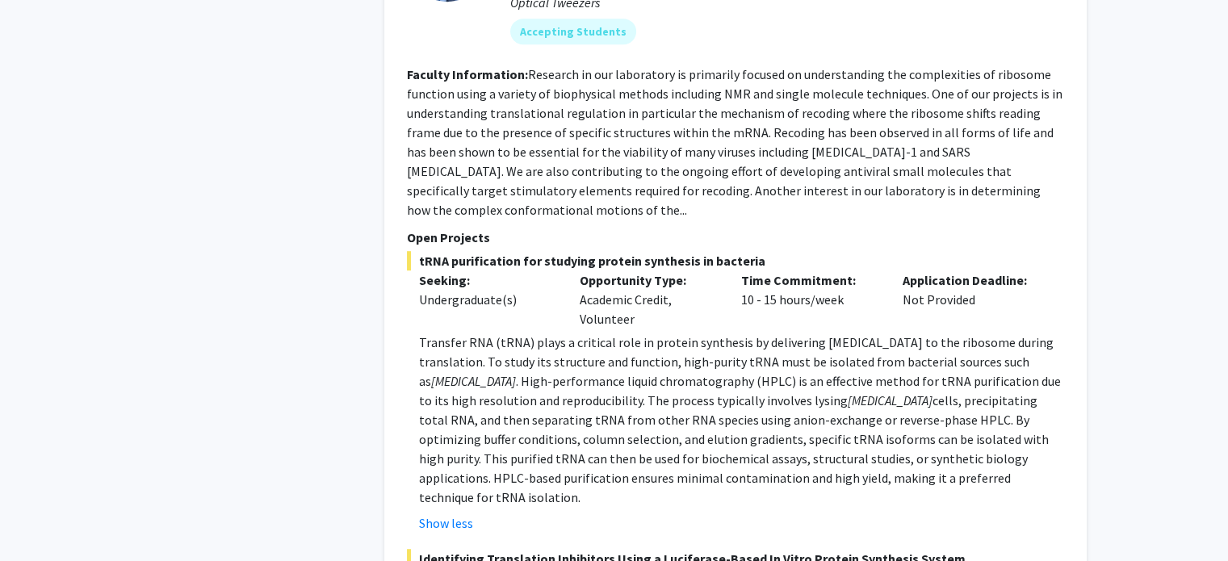
scroll to position [836, 0]
